Goal: Information Seeking & Learning: Learn about a topic

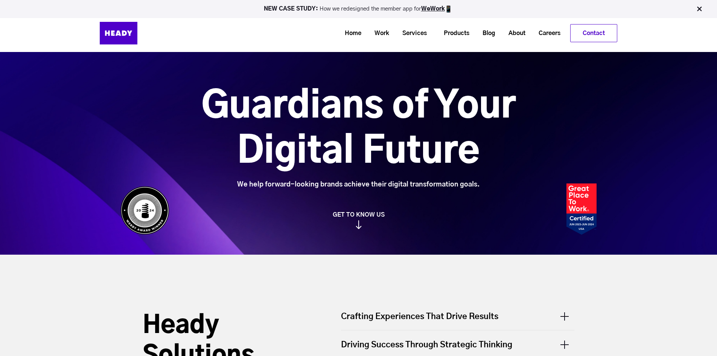
scroll to position [151, 0]
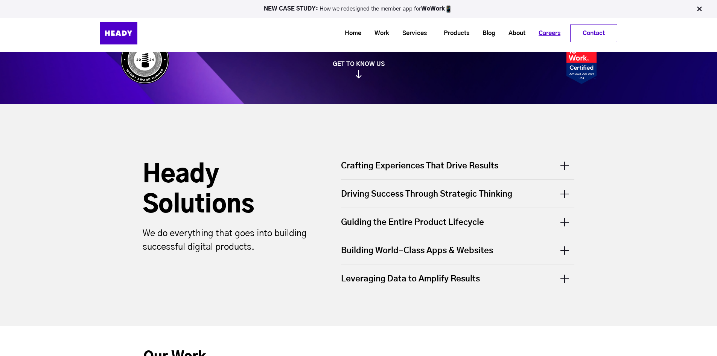
click at [551, 34] on link "Careers" at bounding box center [546, 33] width 35 height 14
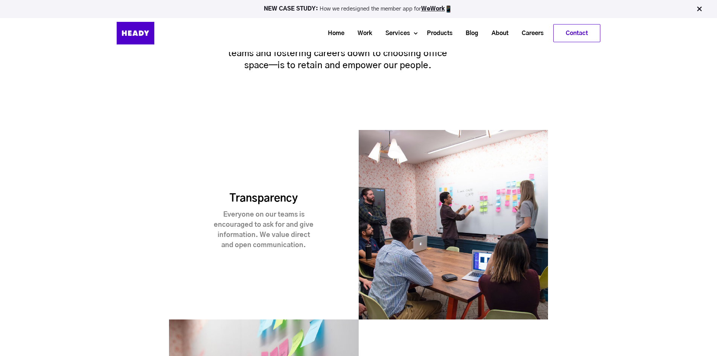
scroll to position [452, 0]
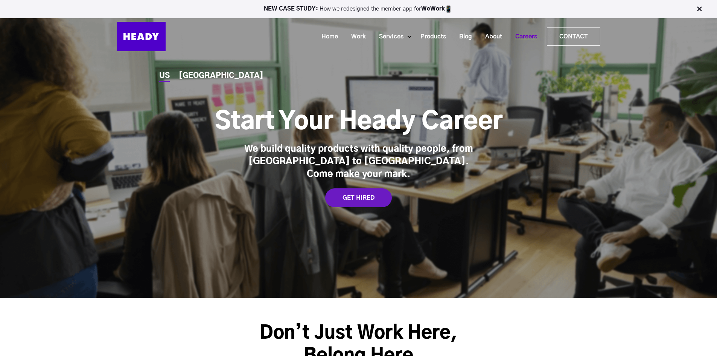
click at [526, 34] on link "Careers" at bounding box center [523, 37] width 35 height 14
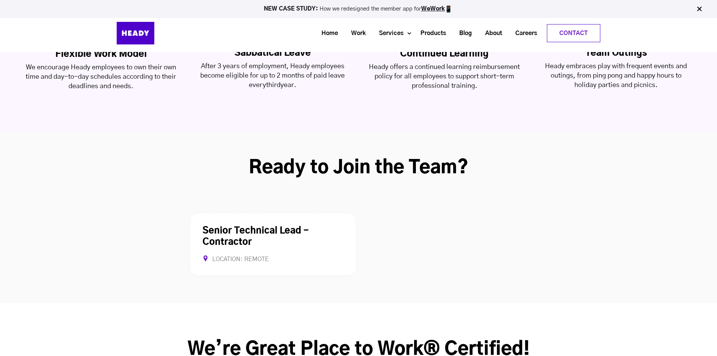
scroll to position [1845, 0]
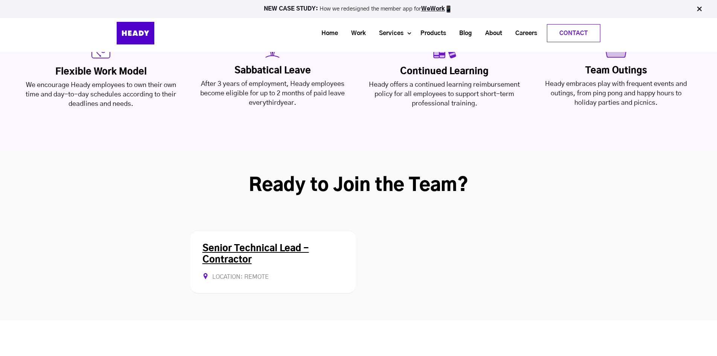
click at [255, 244] on link "Senior Technical Lead - Contractor" at bounding box center [256, 254] width 107 height 20
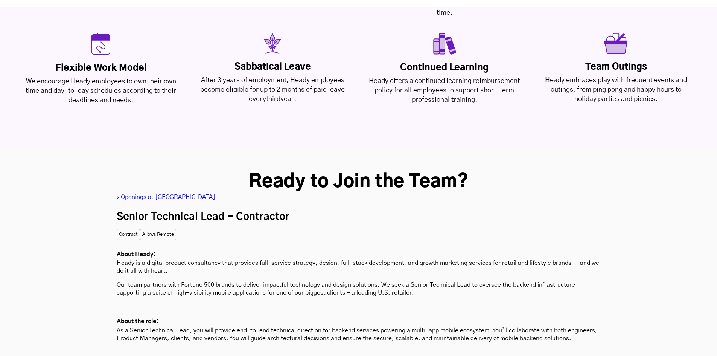
scroll to position [1844, 0]
